Goal: Check status: Check status

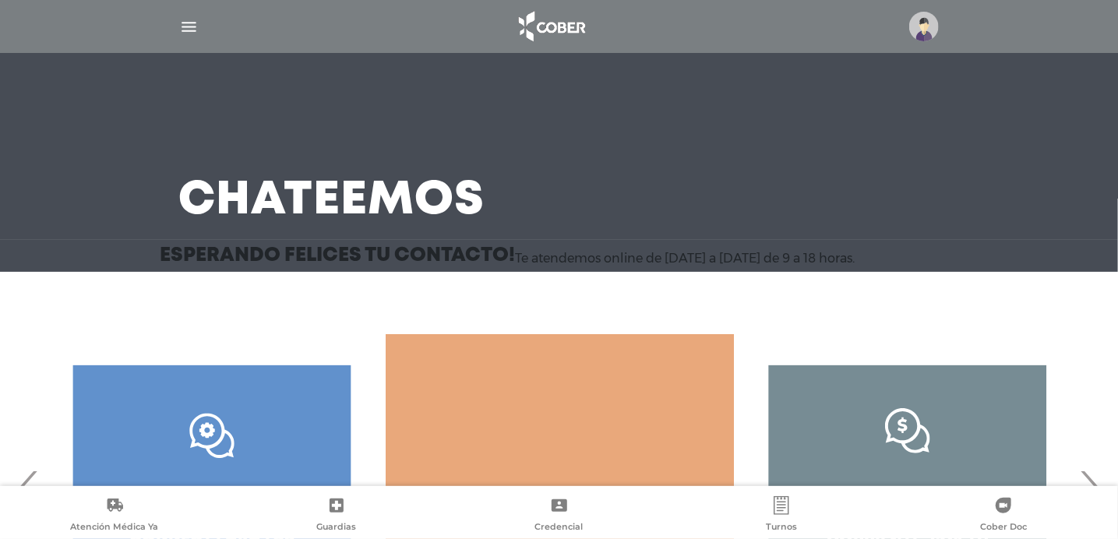
click at [183, 23] on img "button" at bounding box center [188, 26] width 19 height 19
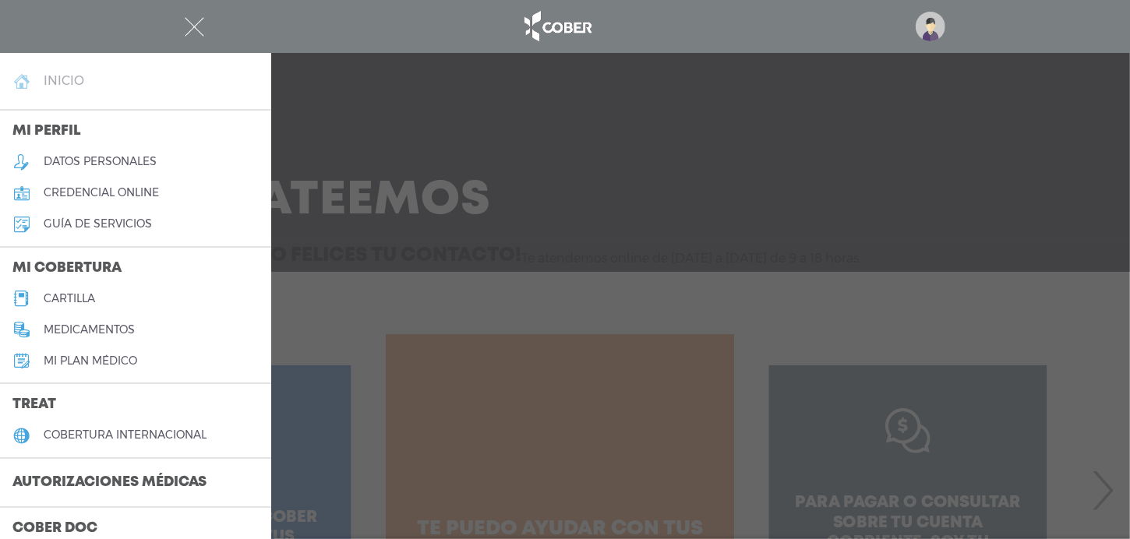
click at [62, 81] on h4 "inicio" at bounding box center [64, 80] width 41 height 15
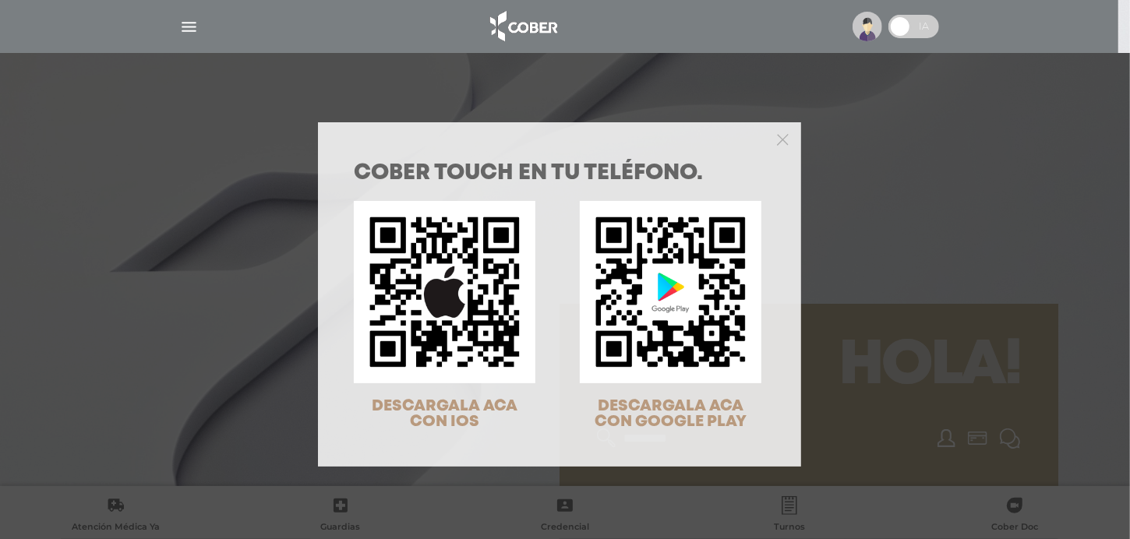
click at [771, 147] on div at bounding box center [559, 137] width 483 height 31
click at [777, 139] on polygon "Close" at bounding box center [783, 140] width 12 height 12
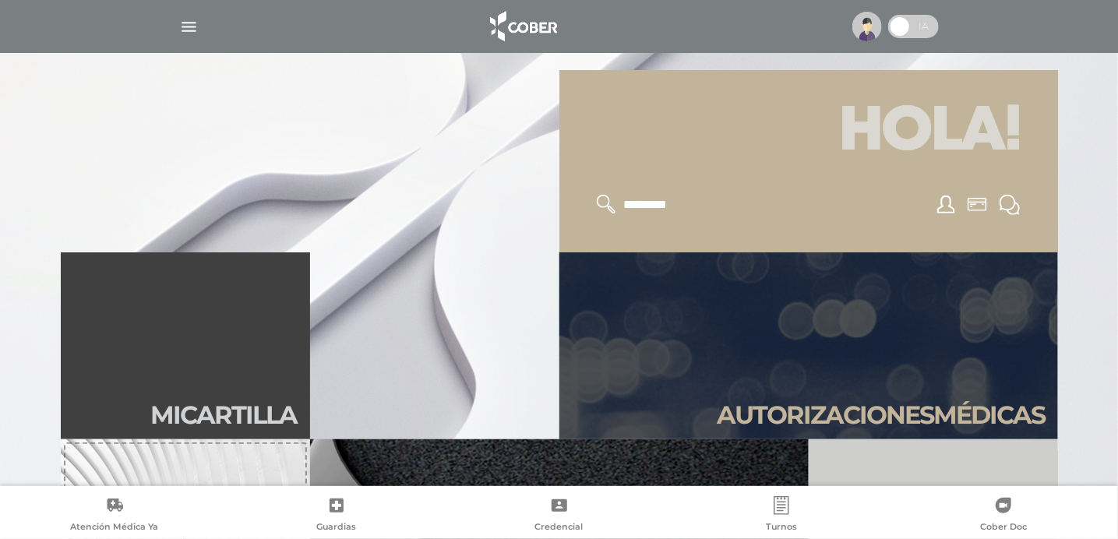
scroll to position [390, 0]
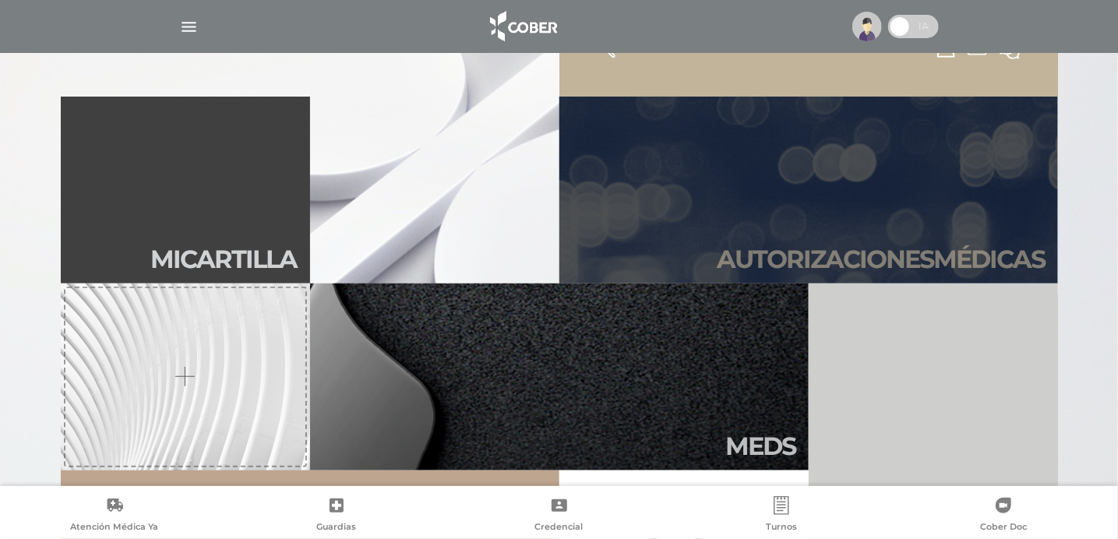
click at [874, 228] on link "Autori zaciones médicas" at bounding box center [809, 190] width 499 height 187
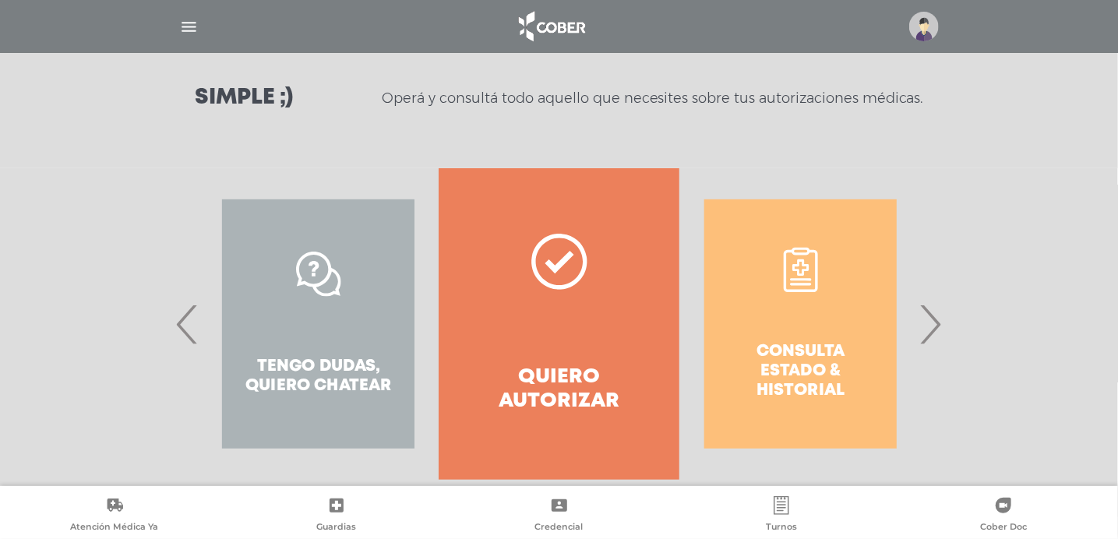
scroll to position [234, 0]
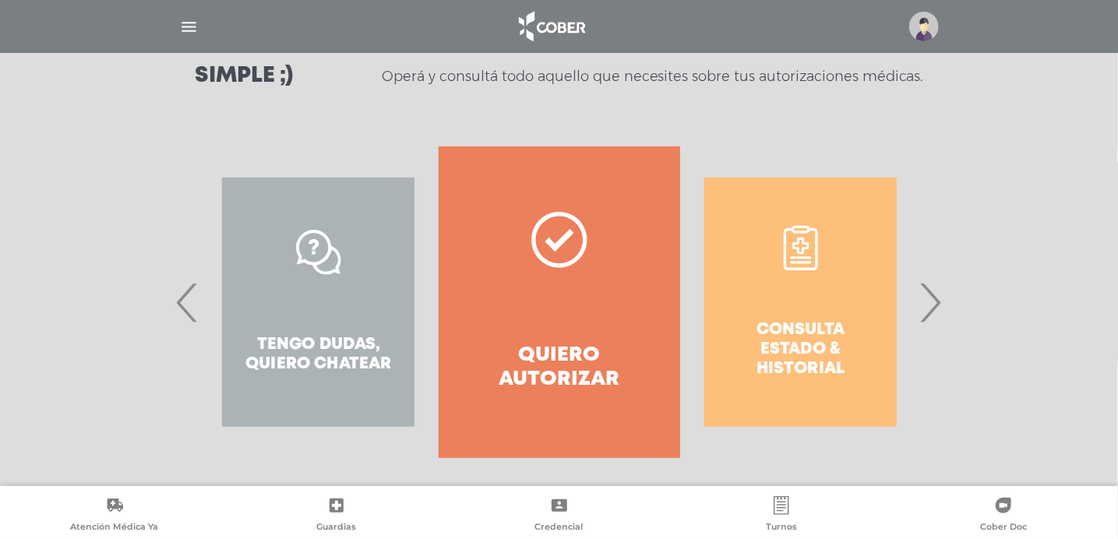
click at [930, 305] on span "›" at bounding box center [931, 302] width 30 height 84
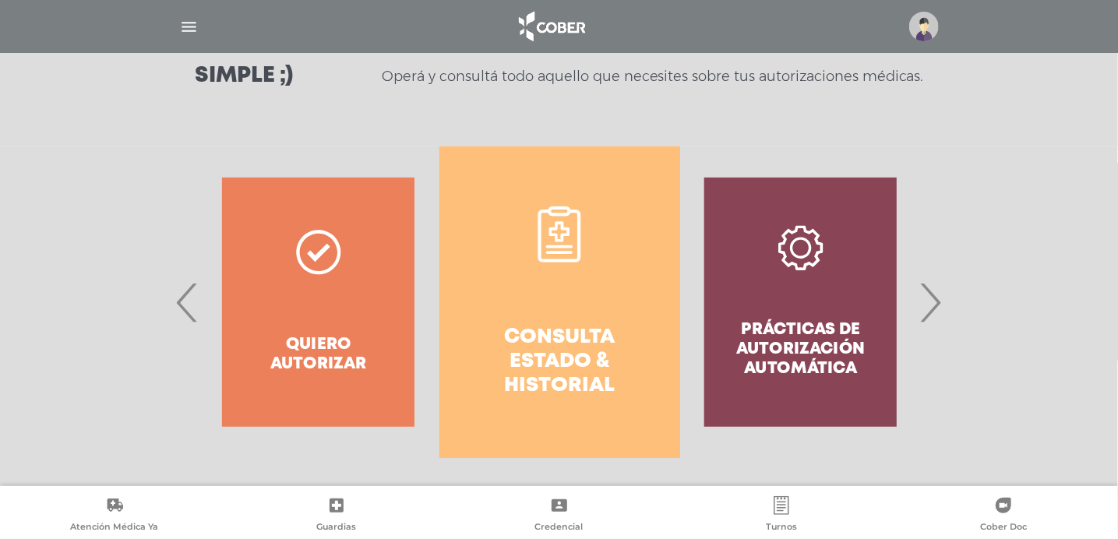
click at [558, 333] on h4 "Consulta estado & historial" at bounding box center [560, 362] width 185 height 73
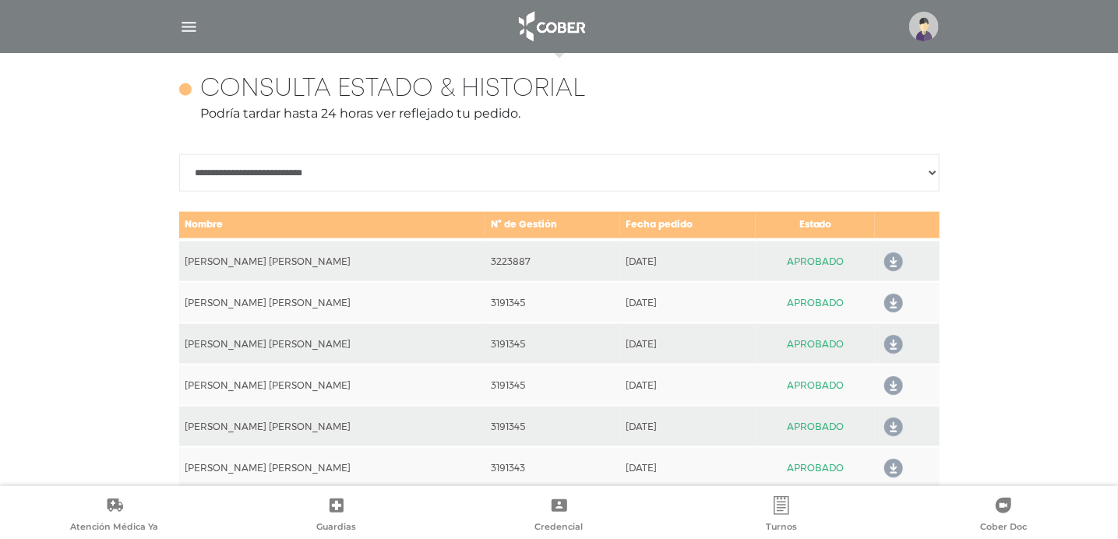
scroll to position [692, 0]
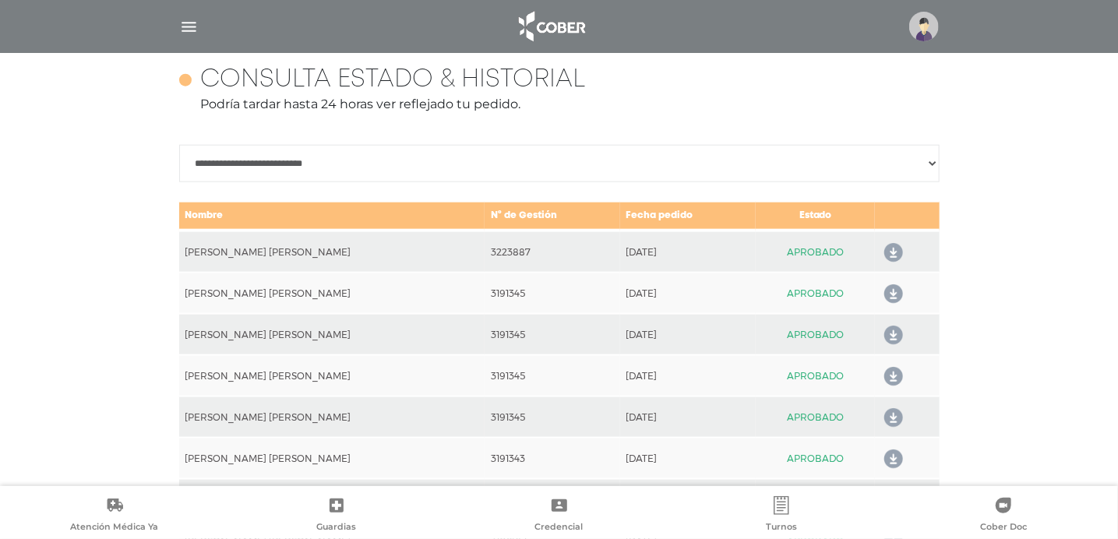
click at [884, 248] on icon at bounding box center [890, 253] width 25 height 25
